Goal: Task Accomplishment & Management: Manage account settings

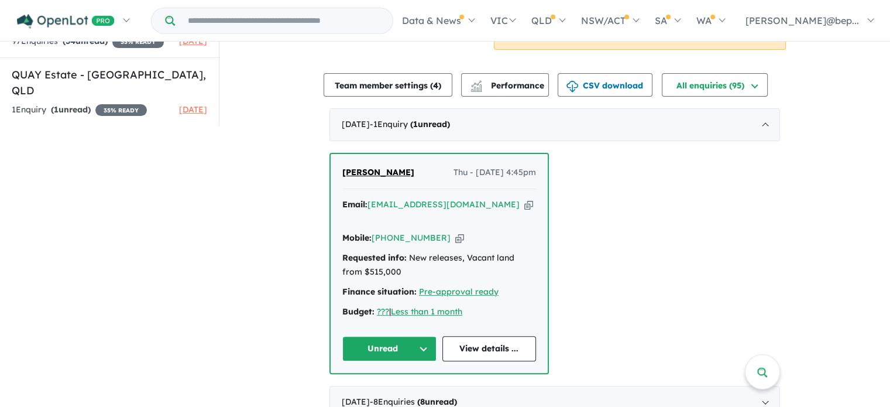
scroll to position [287, 0]
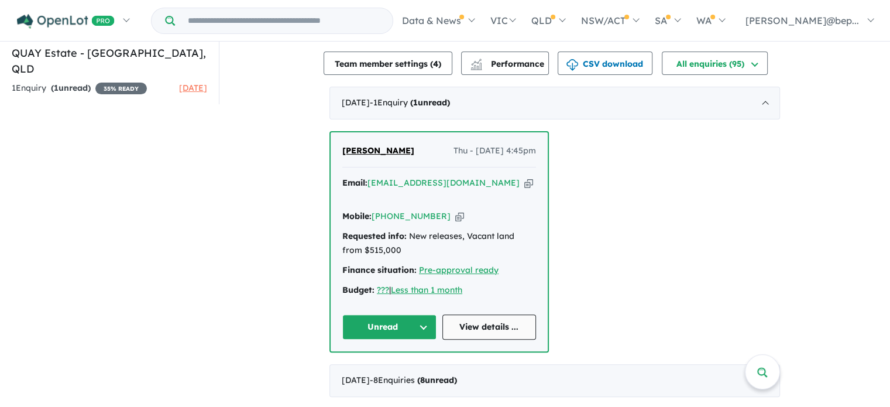
click at [498, 316] on link "View details ..." at bounding box center [490, 326] width 94 height 25
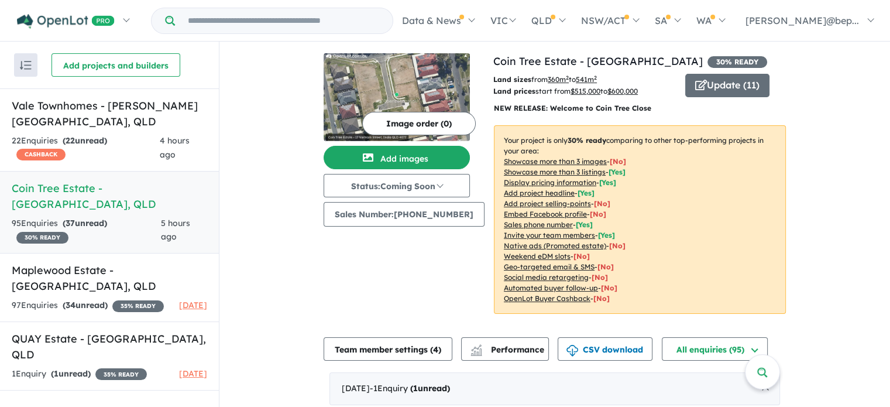
scroll to position [2, 0]
click at [155, 134] on div "22 Enquir ies ( 22 unread) CASHBACK" at bounding box center [86, 148] width 148 height 28
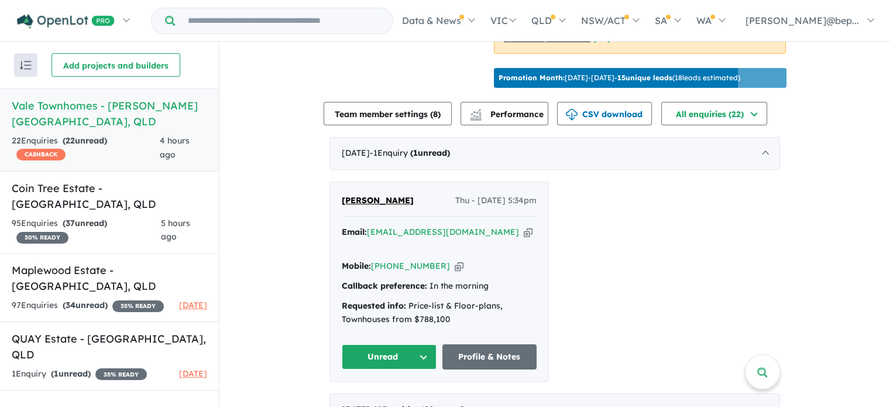
scroll to position [384, 0]
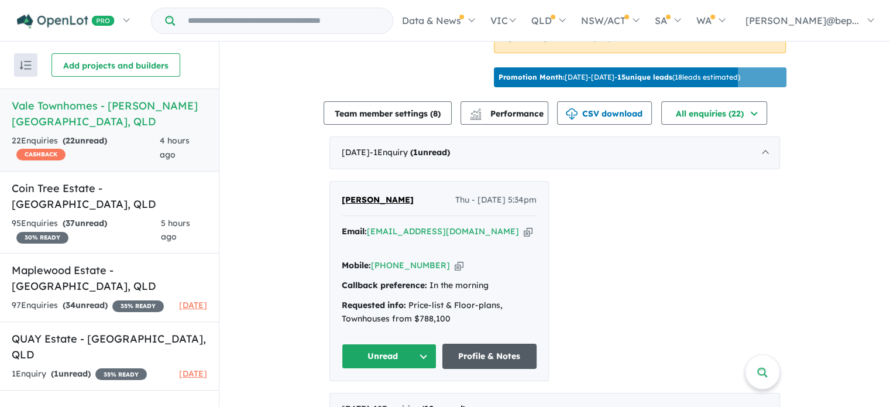
click at [488, 344] on link "Profile & Notes" at bounding box center [490, 356] width 95 height 25
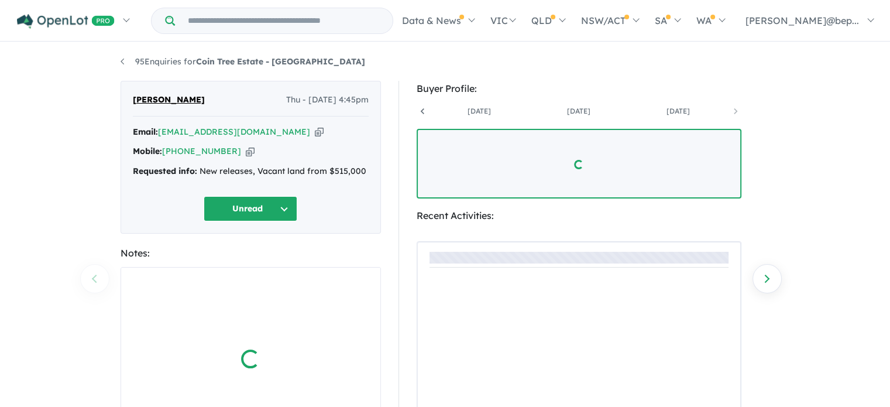
scroll to position [0, 1083]
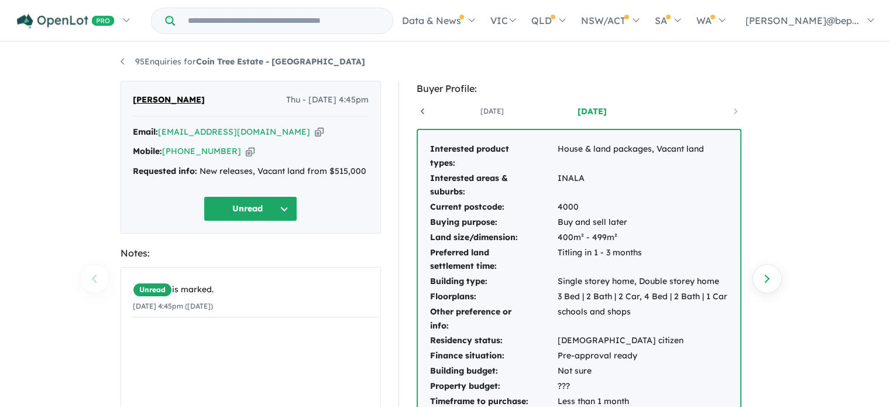
click at [315, 131] on icon "button" at bounding box center [319, 132] width 9 height 12
drag, startPoint x: 300, startPoint y: 59, endPoint x: 199, endPoint y: 66, distance: 101.6
click at [199, 66] on ul "95 Enquiries for Coin Tree Estate - Inala" at bounding box center [446, 62] width 650 height 14
copy strong "Coin Tree Estate - Inala"
click at [344, 170] on div "Requested info: New releases, Vacant land from $515,000" at bounding box center [251, 171] width 236 height 14
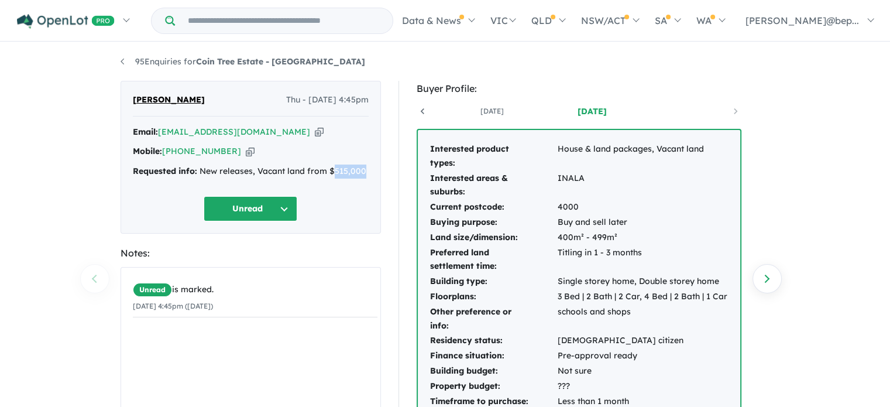
click at [344, 170] on div "Requested info: New releases, Vacant land from $515,000" at bounding box center [251, 171] width 236 height 14
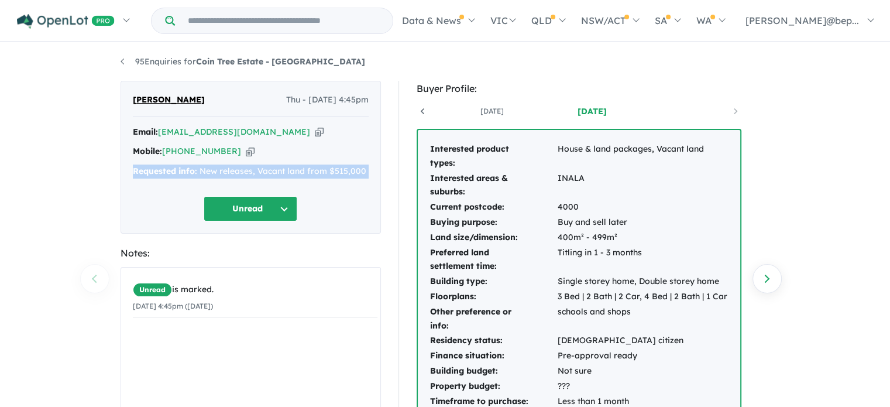
click at [344, 170] on div "Requested info: New releases, Vacant land from $515,000" at bounding box center [251, 171] width 236 height 14
copy div "Requested info: New releases, Vacant land from $515,000 Unread"
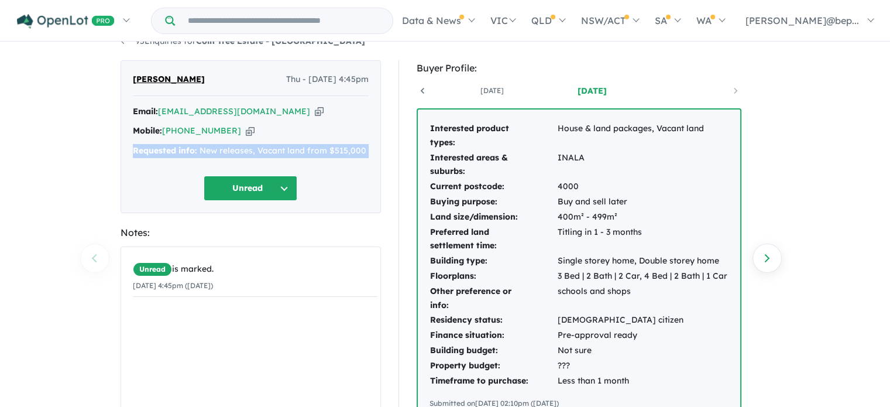
scroll to position [112, 0]
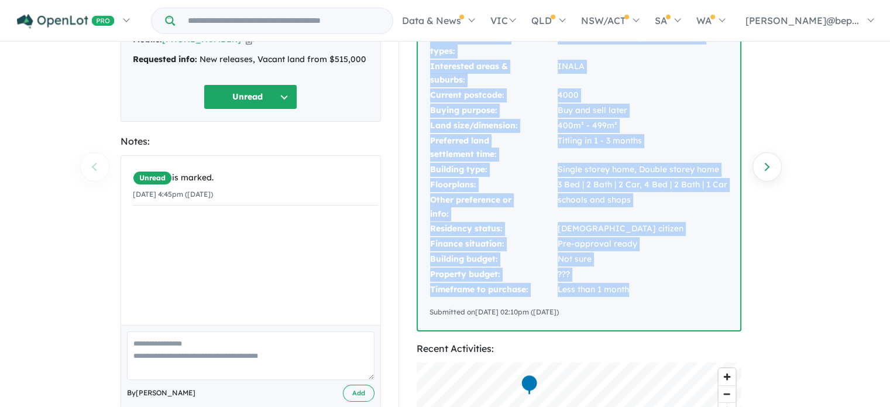
drag, startPoint x: 431, startPoint y: 150, endPoint x: 642, endPoint y: 292, distance: 254.4
click at [642, 292] on tbody "Interested product types: House & land packages, Vacant land Interested areas &…" at bounding box center [579, 163] width 299 height 267
copy tbody "Interested product types: House & land packages, Vacant land Interested areas &…"
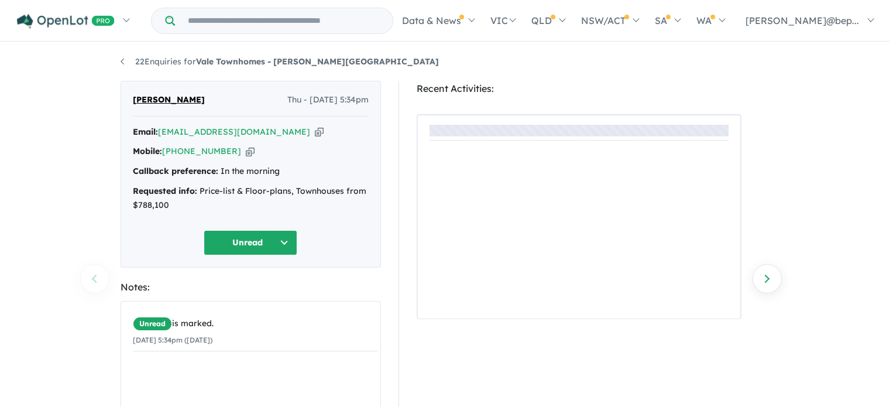
click at [315, 128] on icon "button" at bounding box center [319, 132] width 9 height 12
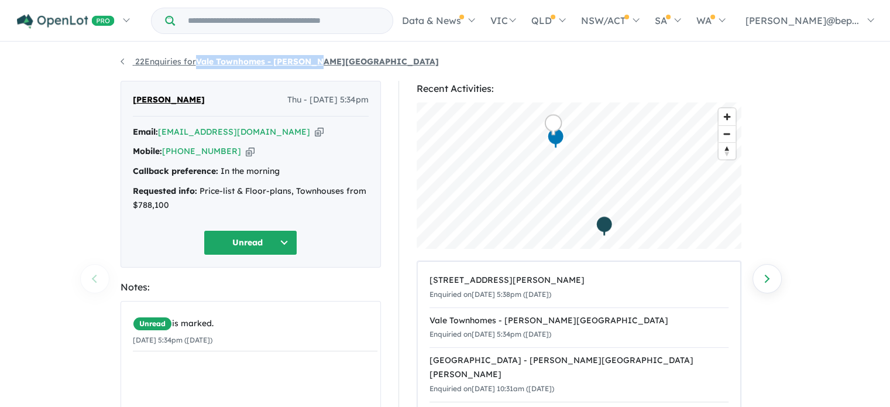
drag, startPoint x: 320, startPoint y: 63, endPoint x: 201, endPoint y: 66, distance: 118.3
click at [201, 66] on ul "22 Enquiries for Vale Townhomes - [PERSON_NAME][GEOGRAPHIC_DATA]" at bounding box center [446, 62] width 650 height 14
copy strong "Vale Townhomes - [PERSON_NAME][GEOGRAPHIC_DATA]"
click at [164, 193] on strong "Requested info:" at bounding box center [165, 191] width 64 height 11
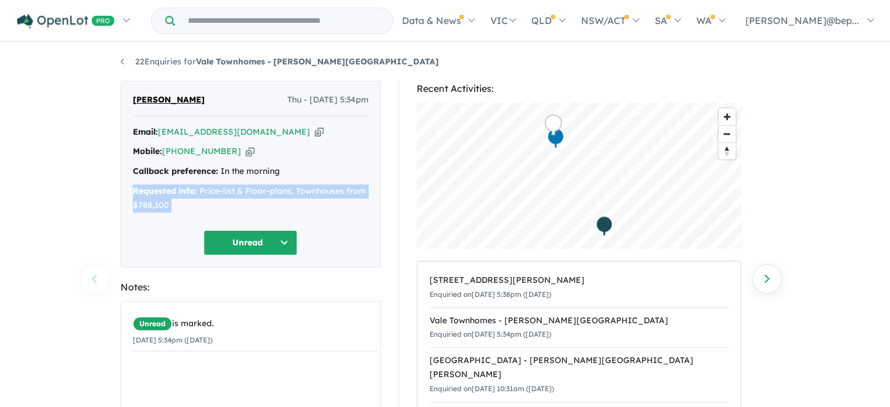
click at [164, 193] on strong "Requested info:" at bounding box center [165, 191] width 64 height 11
copy div "Requested info: Price-list & Floor-plans, Townhouses from $788,100 Unread"
